Goal: Manage account settings

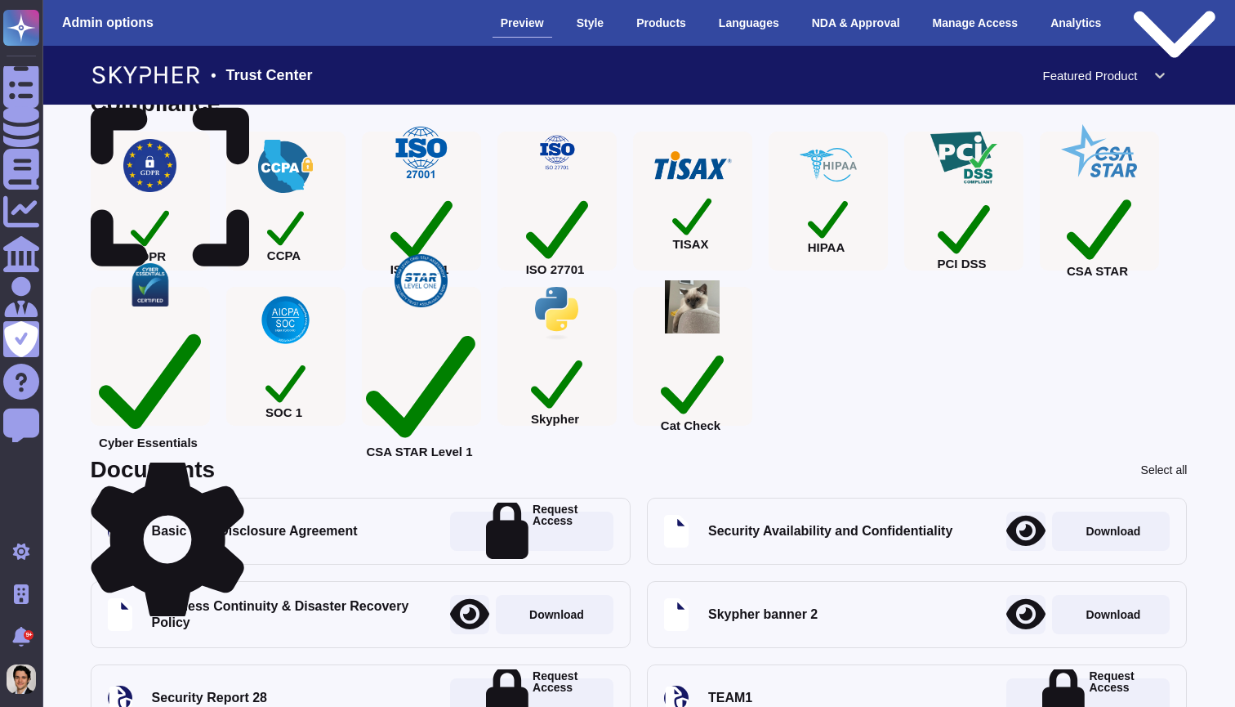
scroll to position [296, 0]
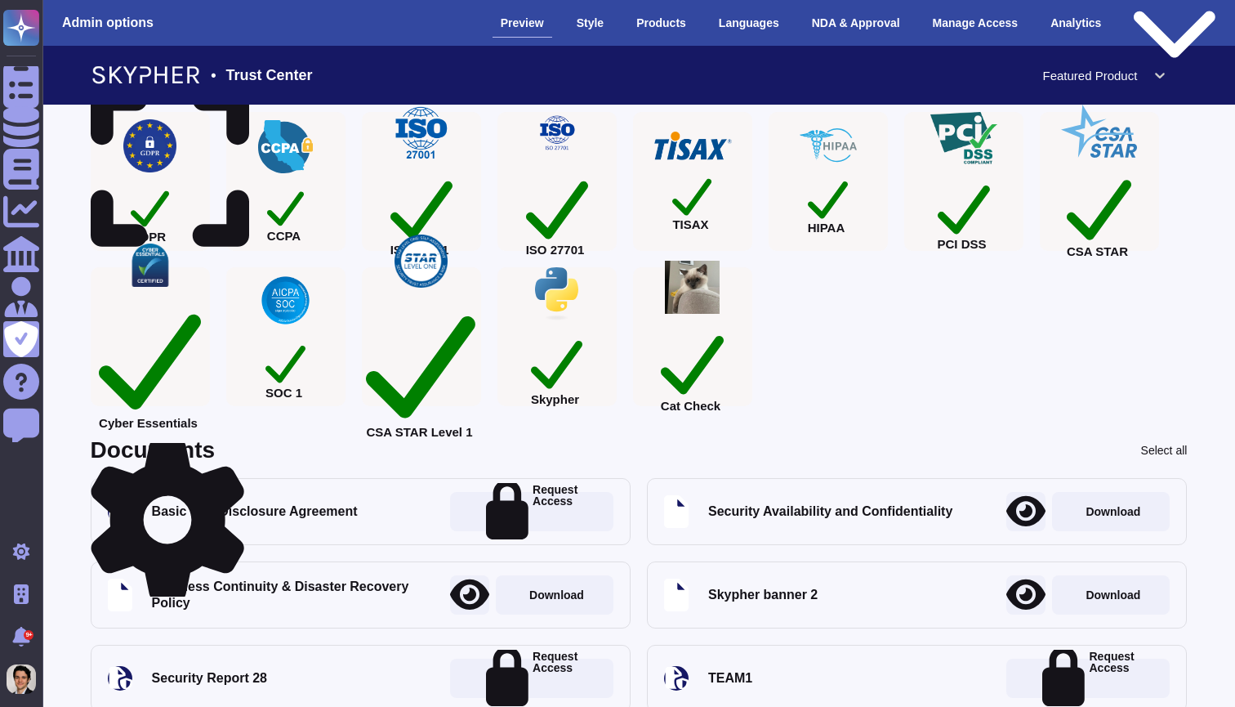
click at [237, 453] on icon at bounding box center [168, 519] width 154 height 163
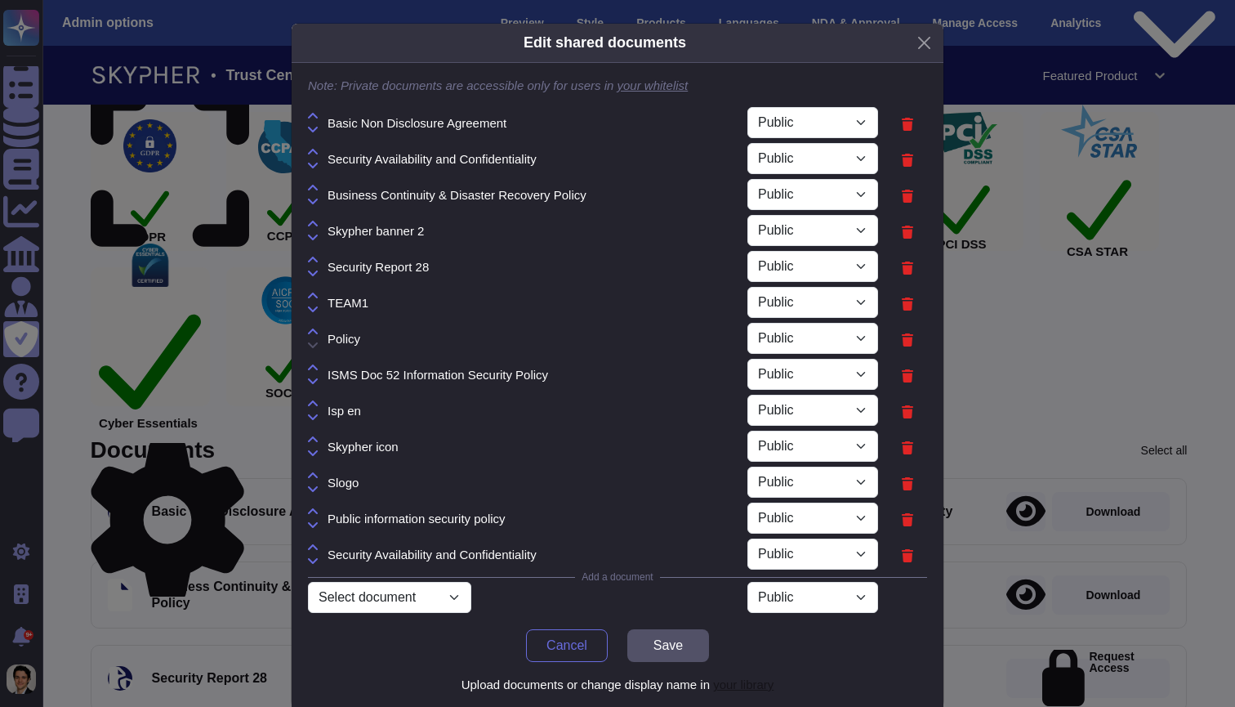
select select "PRIVATE"
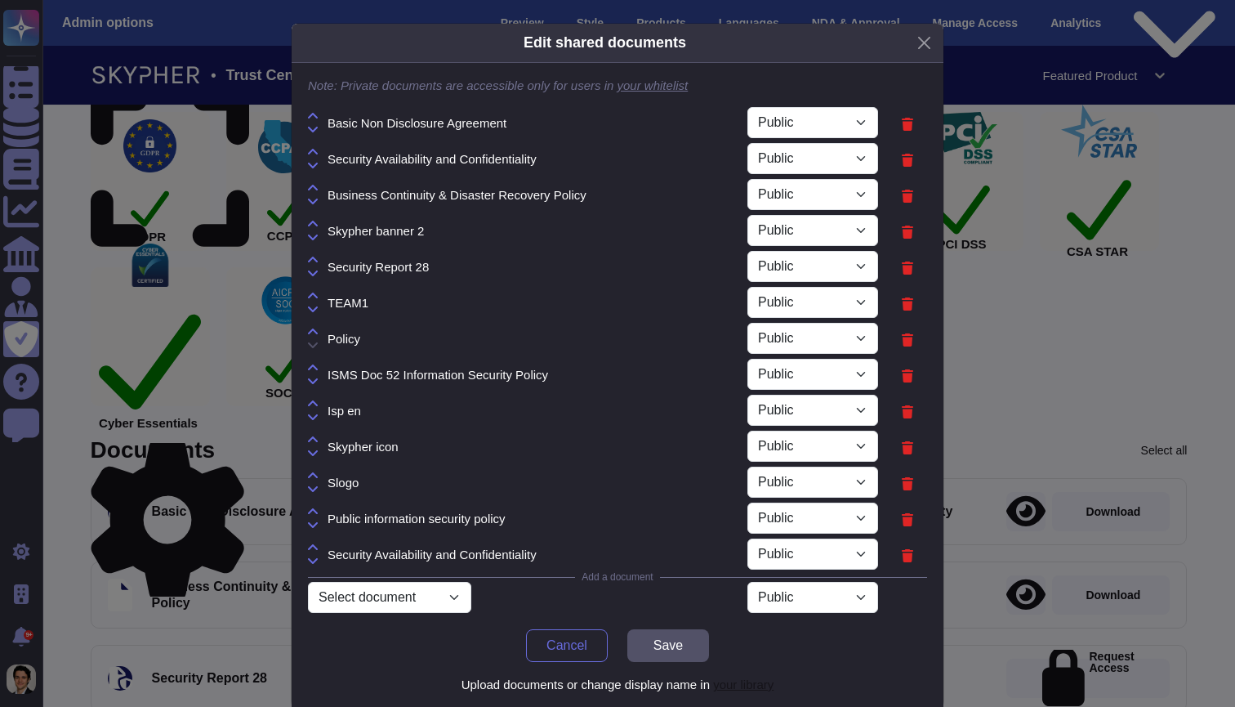
select select "PRIVATE"
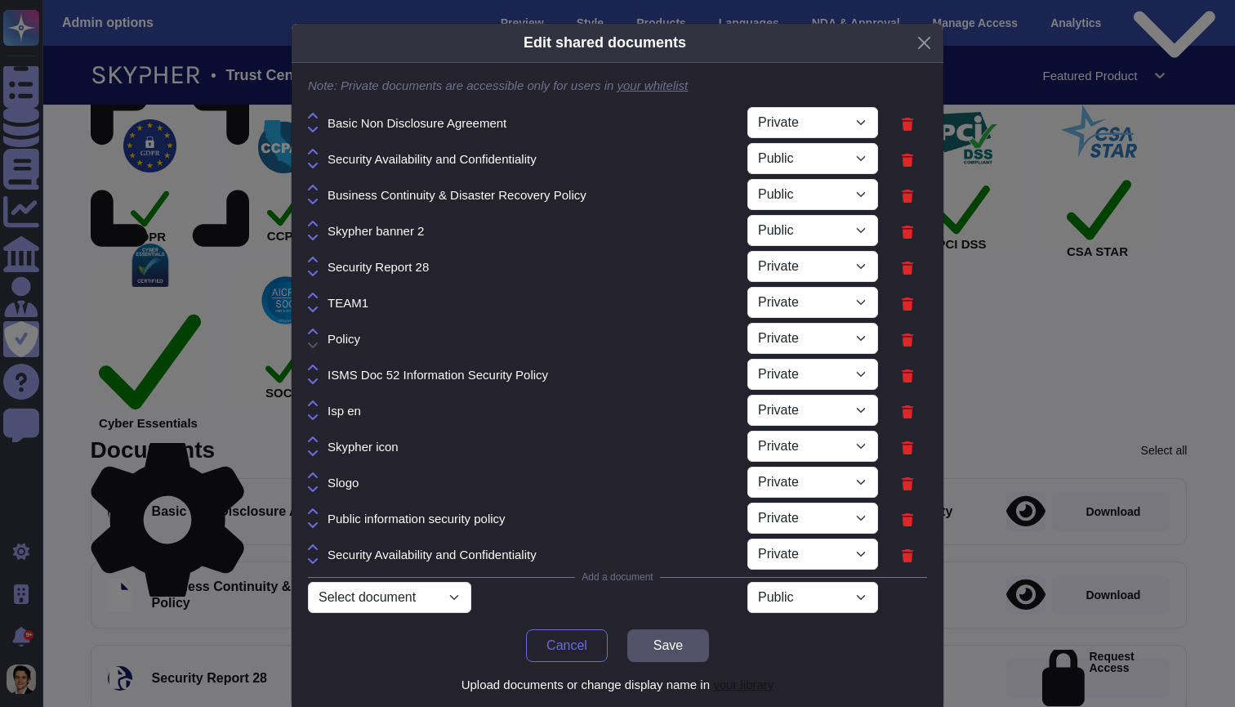
click at [315, 296] on icon at bounding box center [313, 295] width 10 height 13
select select "PRIVATE"
click at [315, 131] on icon at bounding box center [313, 130] width 10 height 6
select select "PRIVATE"
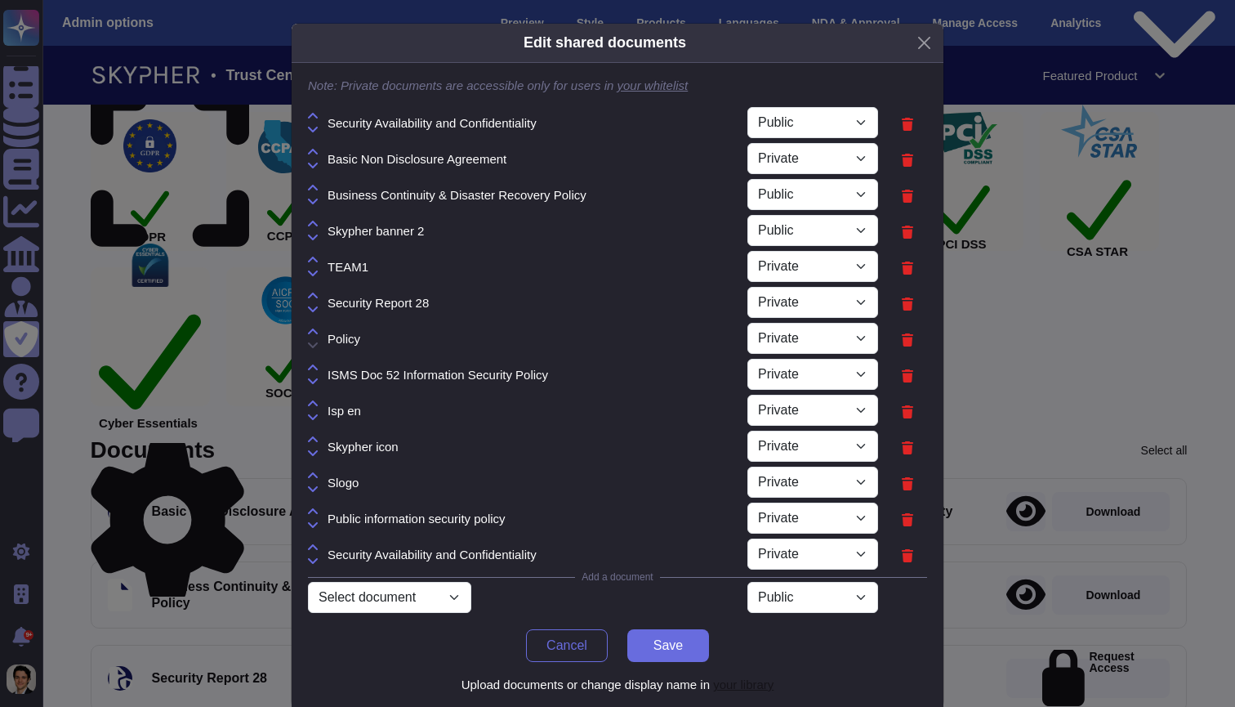
click at [316, 159] on icon at bounding box center [313, 164] width 10 height 13
select select "PRIVATE"
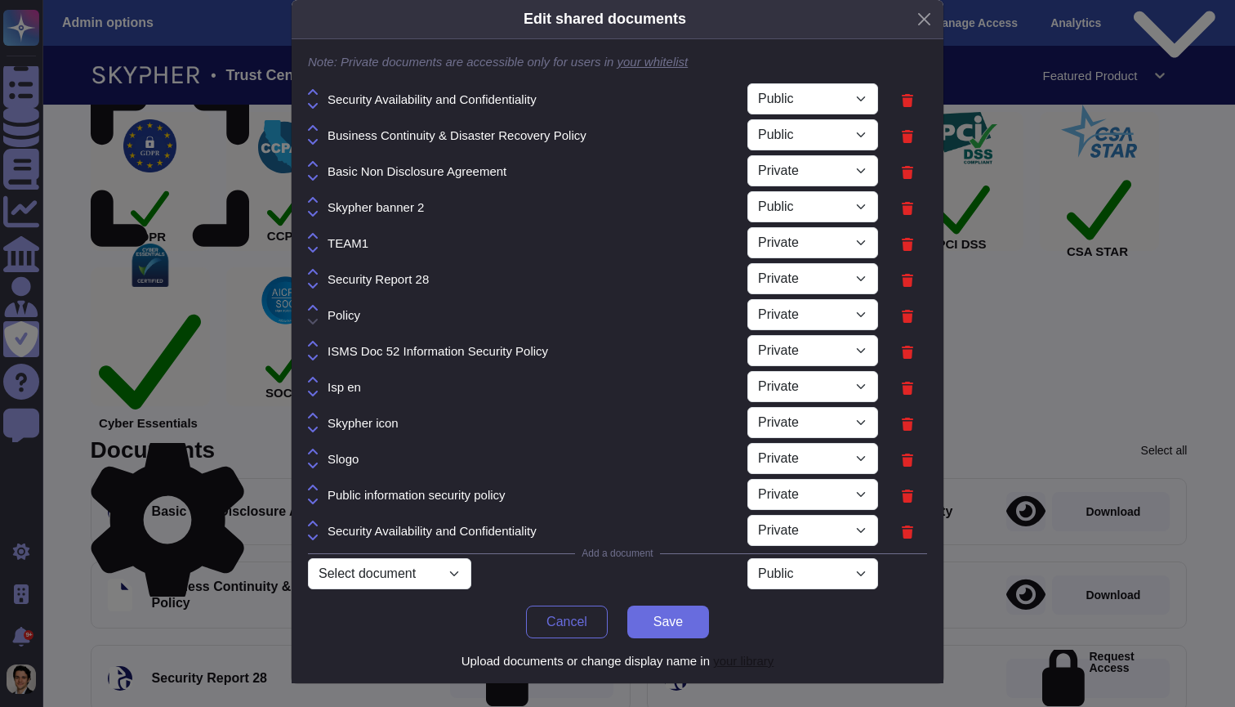
scroll to position [24, 0]
click at [447, 578] on select "Select document Skypher VSAQ - Vendor Security Assessment Questionnaire V2.0.2 …" at bounding box center [389, 573] width 163 height 31
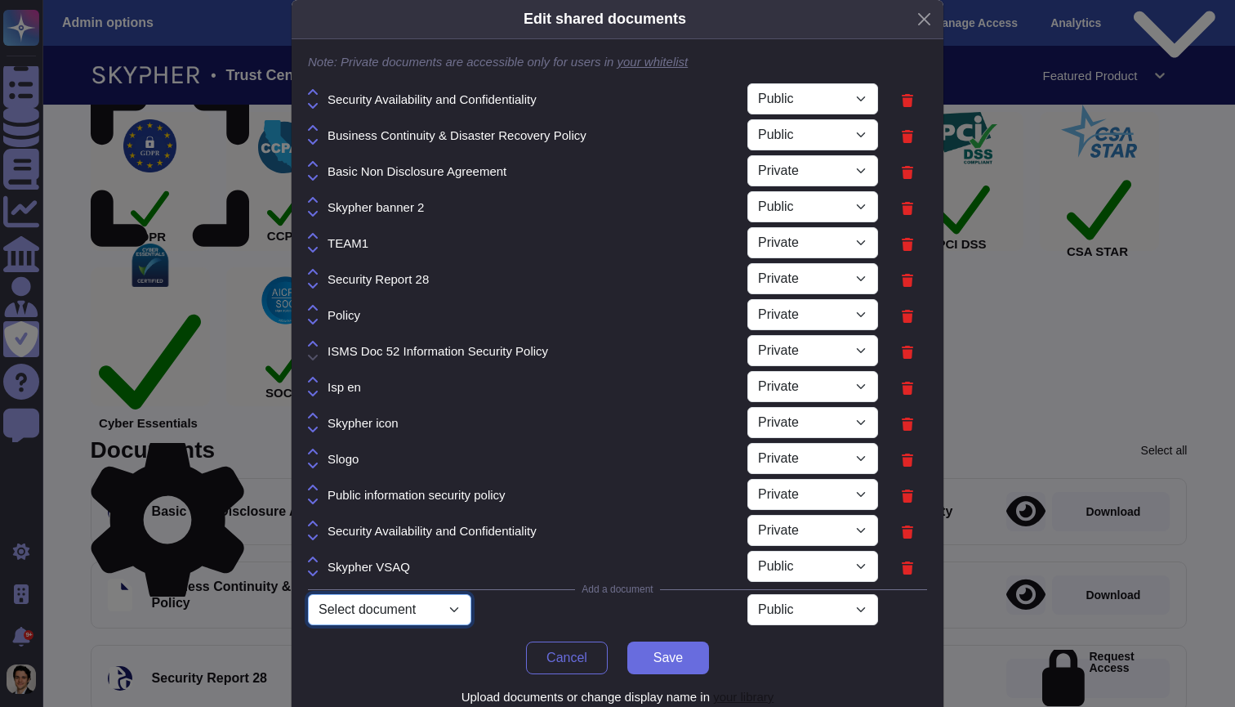
select select "6411b157c1f8e960aec00b5d"
click at [1108, 297] on div "Edit shared documents Note: Private documents are accessible only for users in …" at bounding box center [617, 353] width 1235 height 707
